Goal: Check status

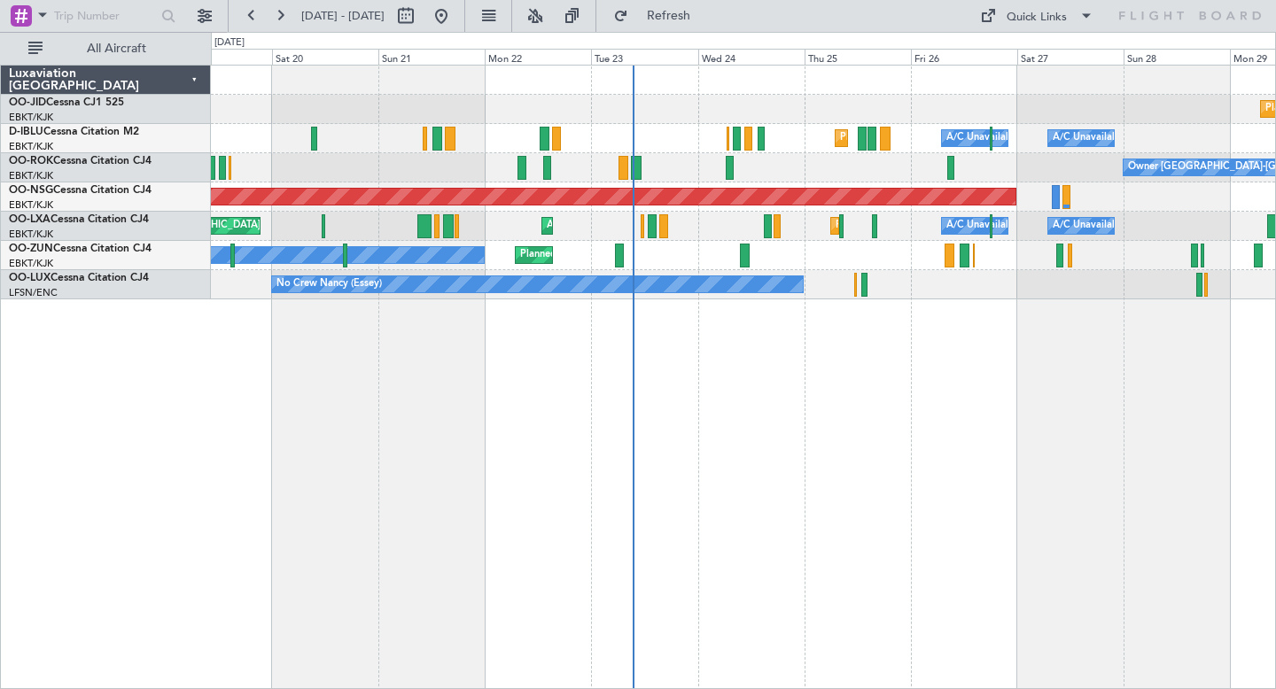
click at [586, 276] on div "Planned Maint Kortrijk-[GEOGRAPHIC_DATA] [GEOGRAPHIC_DATA] ([GEOGRAPHIC_DATA]) …" at bounding box center [743, 183] width 1064 height 234
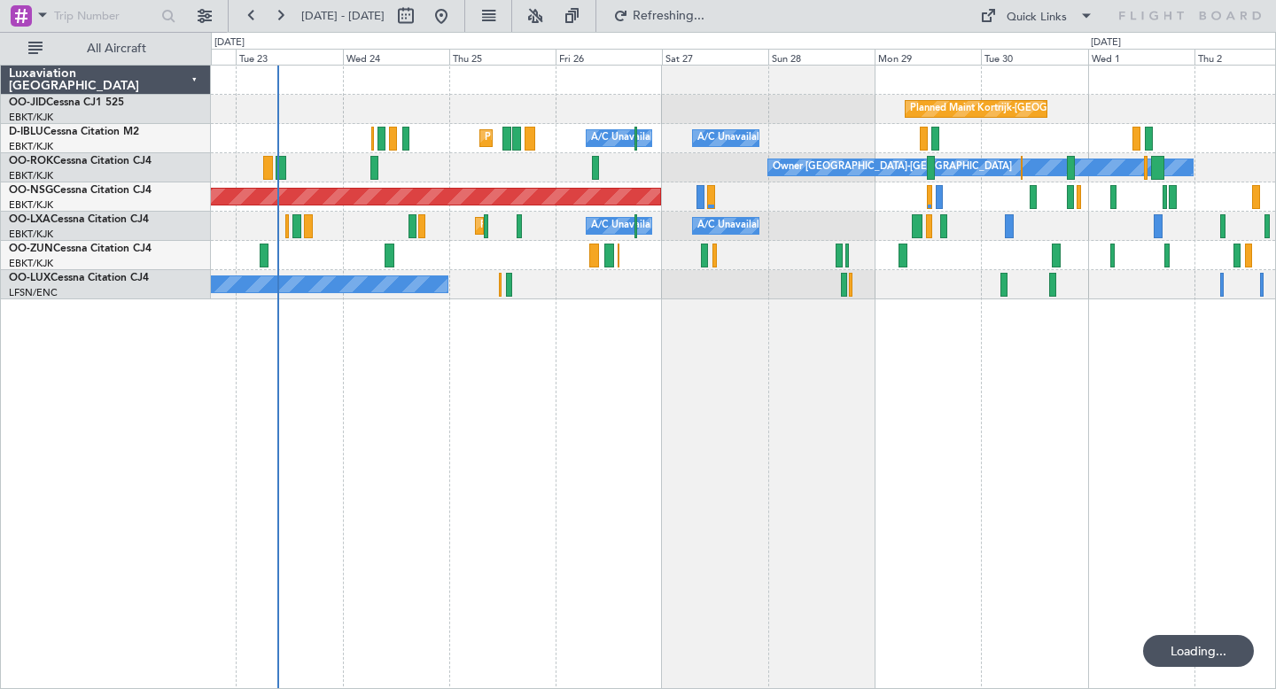
click at [789, 154] on div "Owner [GEOGRAPHIC_DATA]-[GEOGRAPHIC_DATA]" at bounding box center [743, 167] width 1064 height 29
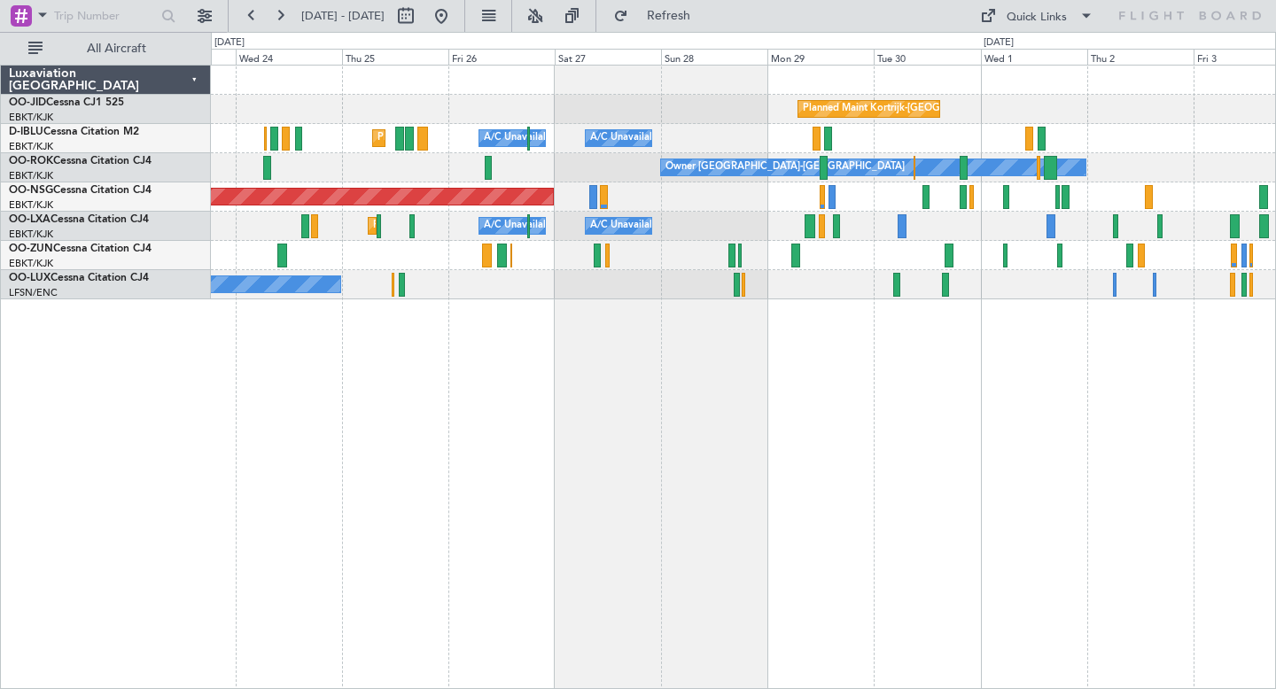
click at [1034, 136] on div "Planned Maint Nice ([GEOGRAPHIC_DATA]) A/C Unavailable [GEOGRAPHIC_DATA] ([GEOG…" at bounding box center [743, 138] width 1064 height 29
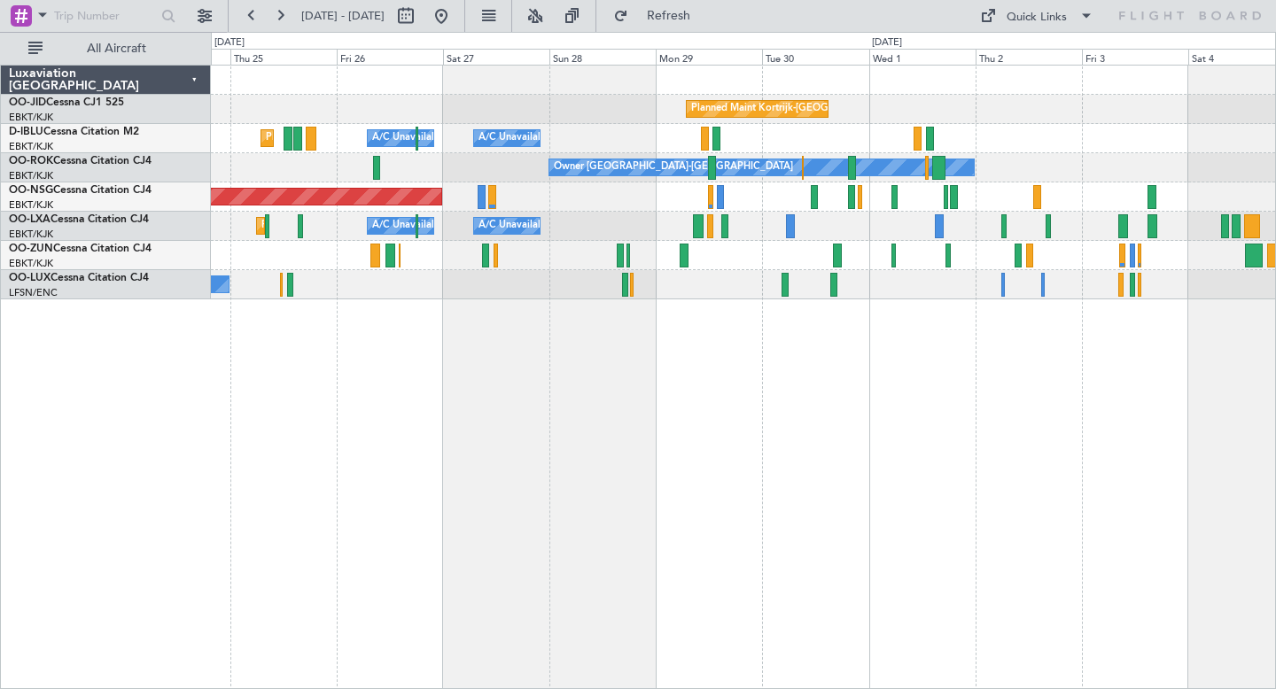
click at [990, 144] on div "Planned Maint Nice ([GEOGRAPHIC_DATA]) A/C Unavailable [GEOGRAPHIC_DATA] ([GEOG…" at bounding box center [743, 138] width 1064 height 29
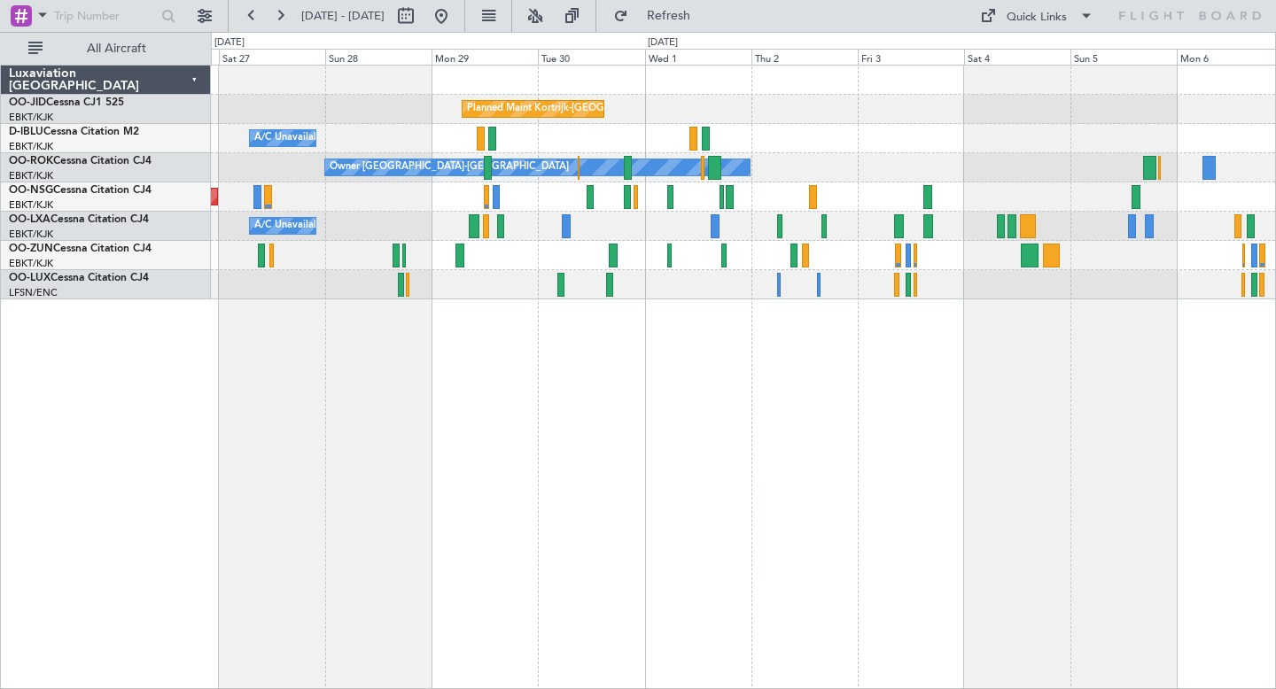
click at [966, 222] on div "A/C Unavailable Planned Maint [GEOGRAPHIC_DATA]-[GEOGRAPHIC_DATA] A/C Unavailab…" at bounding box center [743, 226] width 1064 height 29
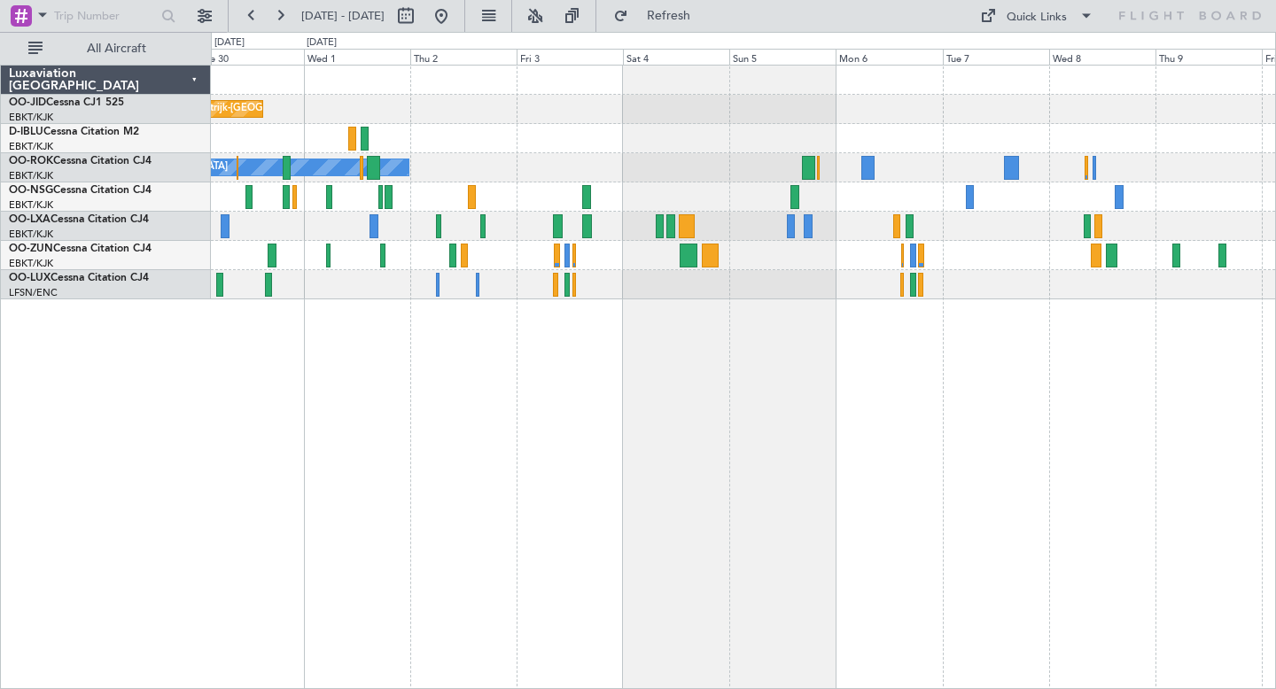
click at [935, 135] on div "A/C Unavailable [GEOGRAPHIC_DATA]-[GEOGRAPHIC_DATA]" at bounding box center [743, 138] width 1064 height 29
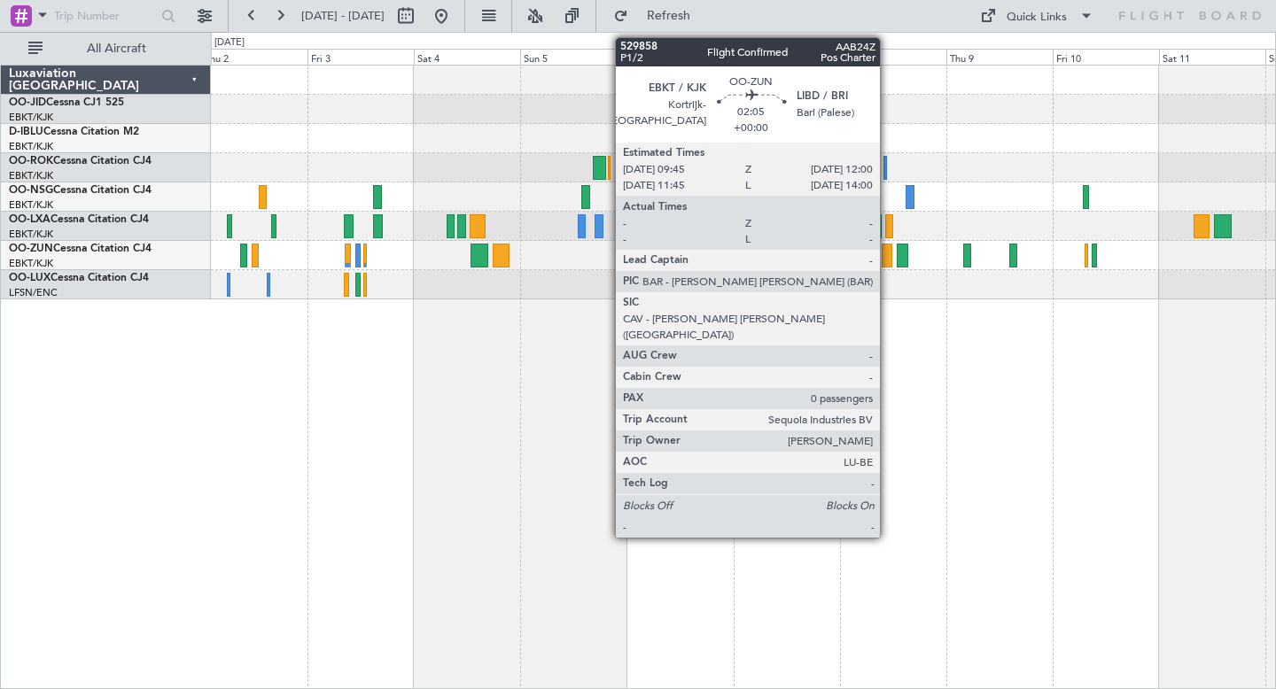
click at [890, 253] on div at bounding box center [886, 256] width 11 height 24
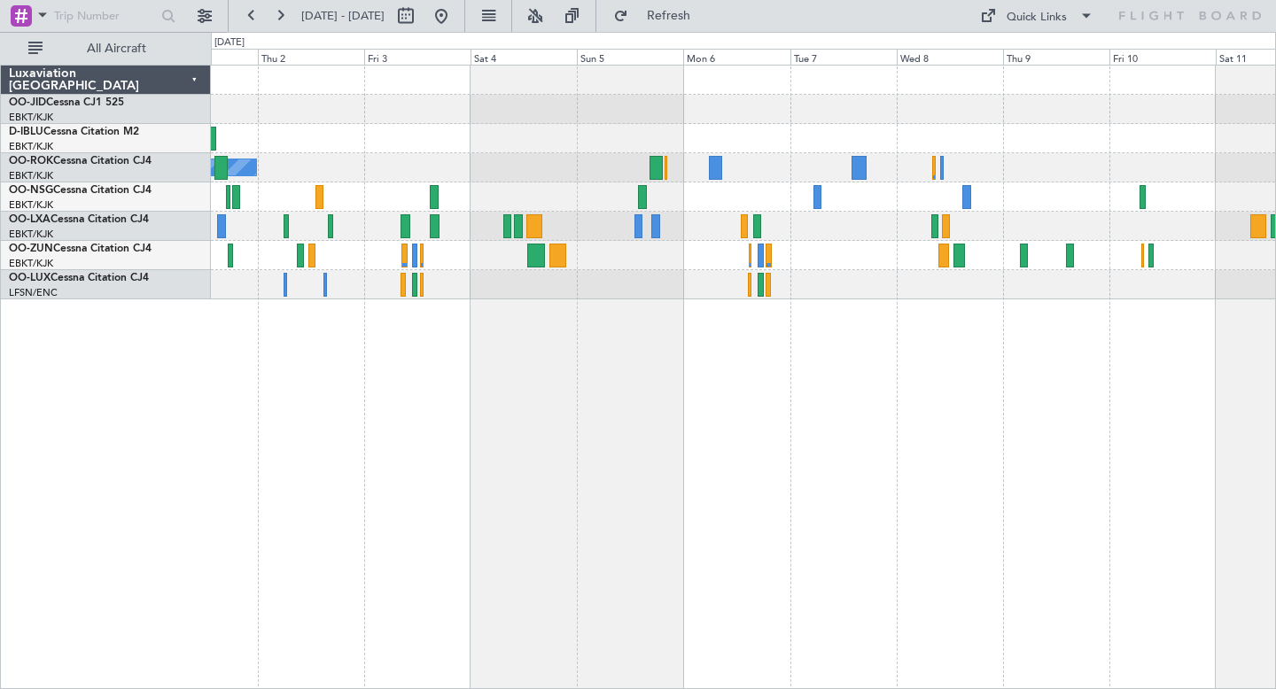
click at [574, 408] on div "Planned Maint Kortrijk-[GEOGRAPHIC_DATA] Owner [GEOGRAPHIC_DATA]-[GEOGRAPHIC_DA…" at bounding box center [743, 377] width 1065 height 625
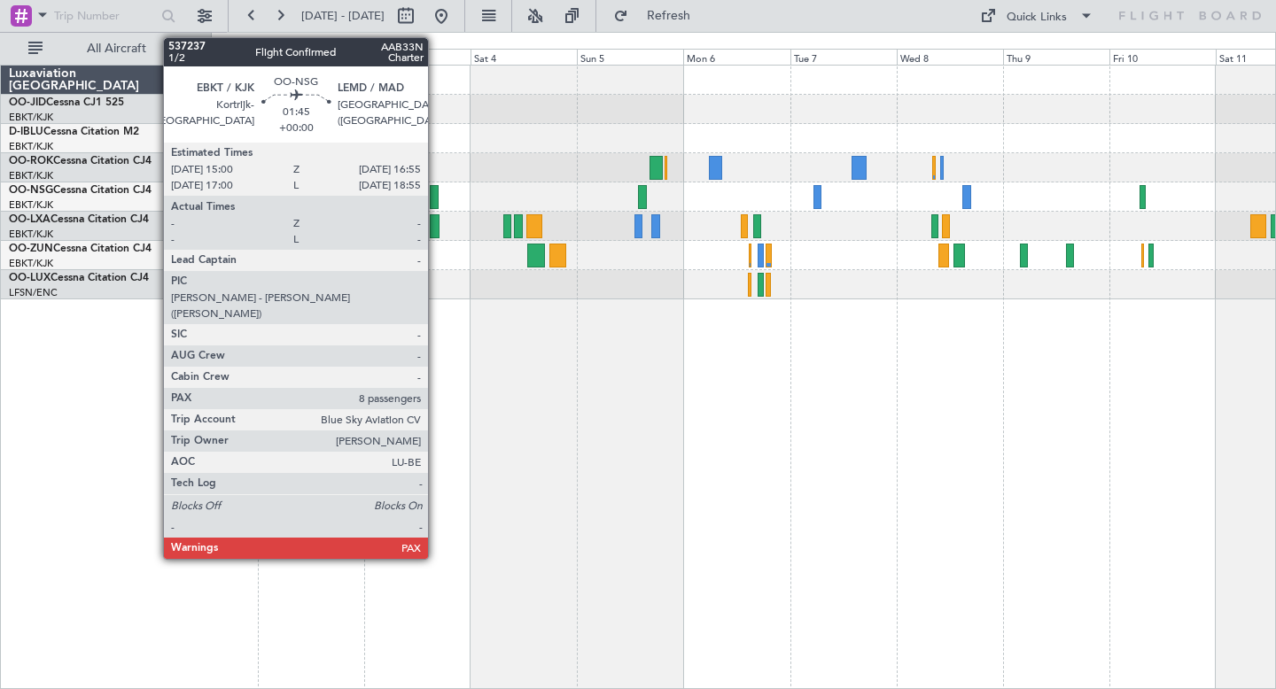
click at [436, 191] on div at bounding box center [434, 197] width 9 height 24
